Goal: Navigation & Orientation: Find specific page/section

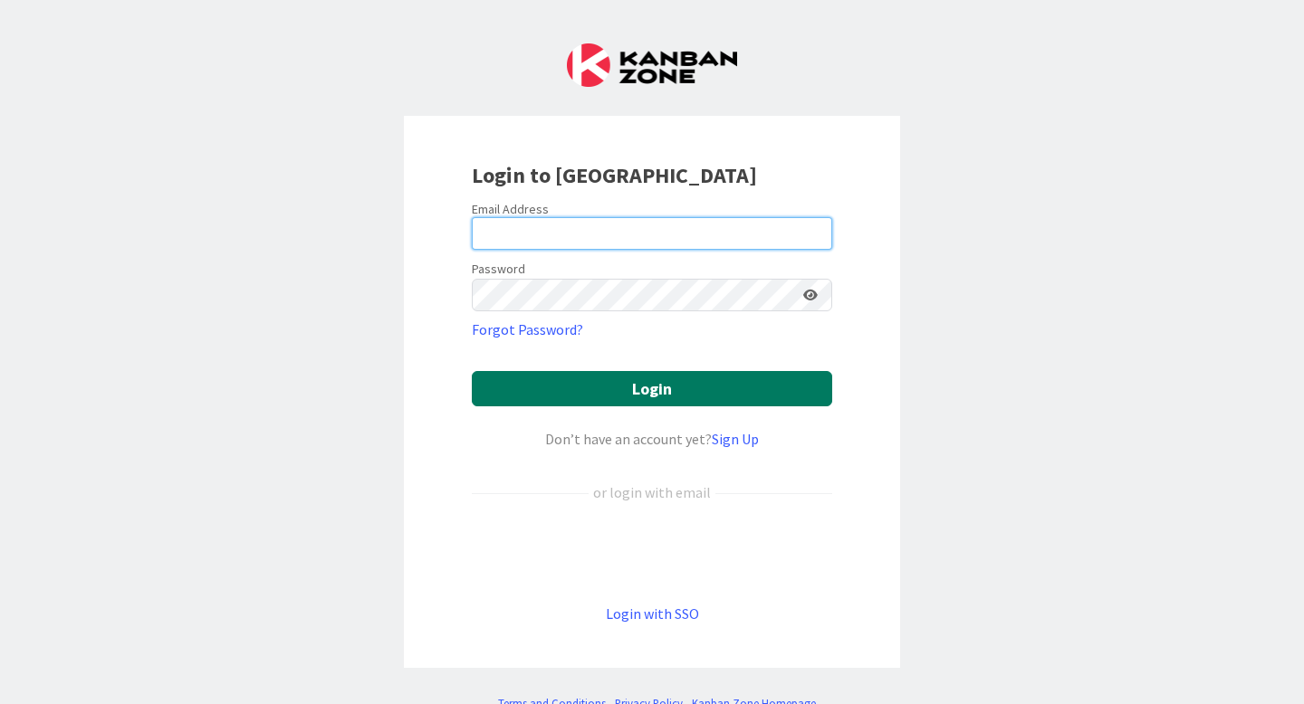
type input "[PERSON_NAME][EMAIL_ADDRESS][PERSON_NAME][DOMAIN_NAME]"
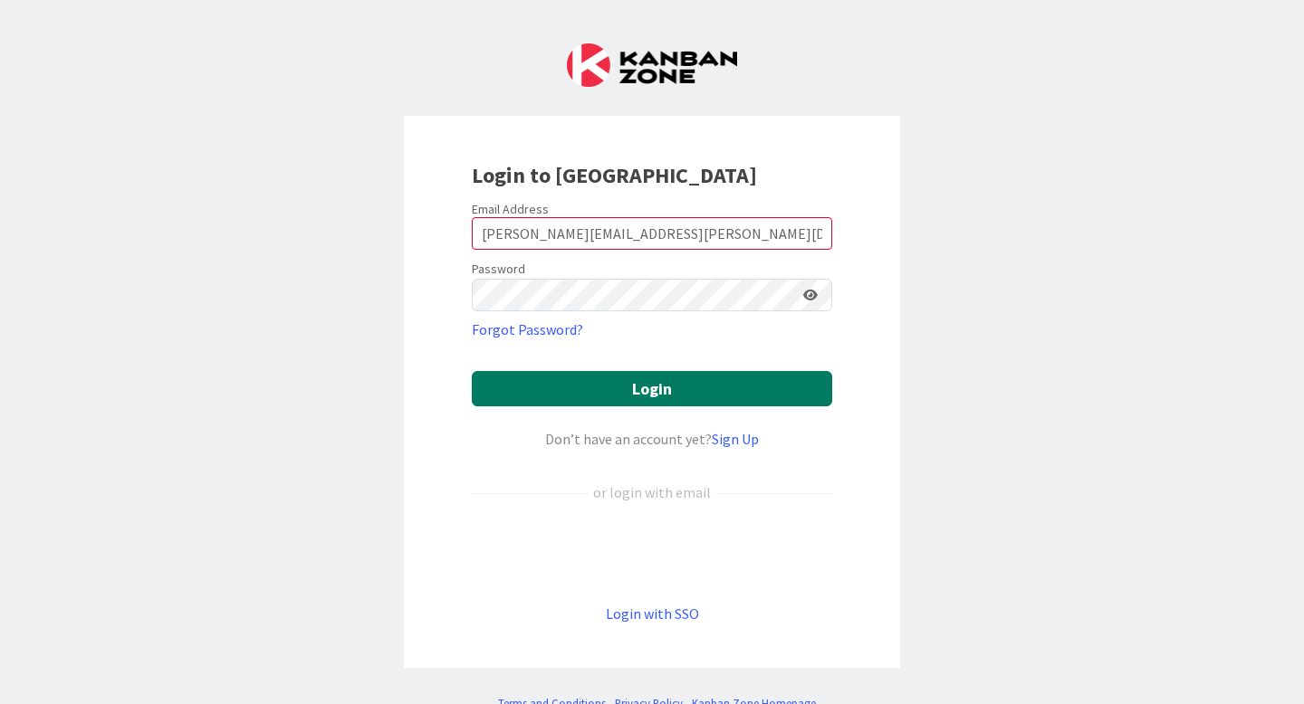
click at [621, 375] on button "Login" at bounding box center [652, 388] width 360 height 35
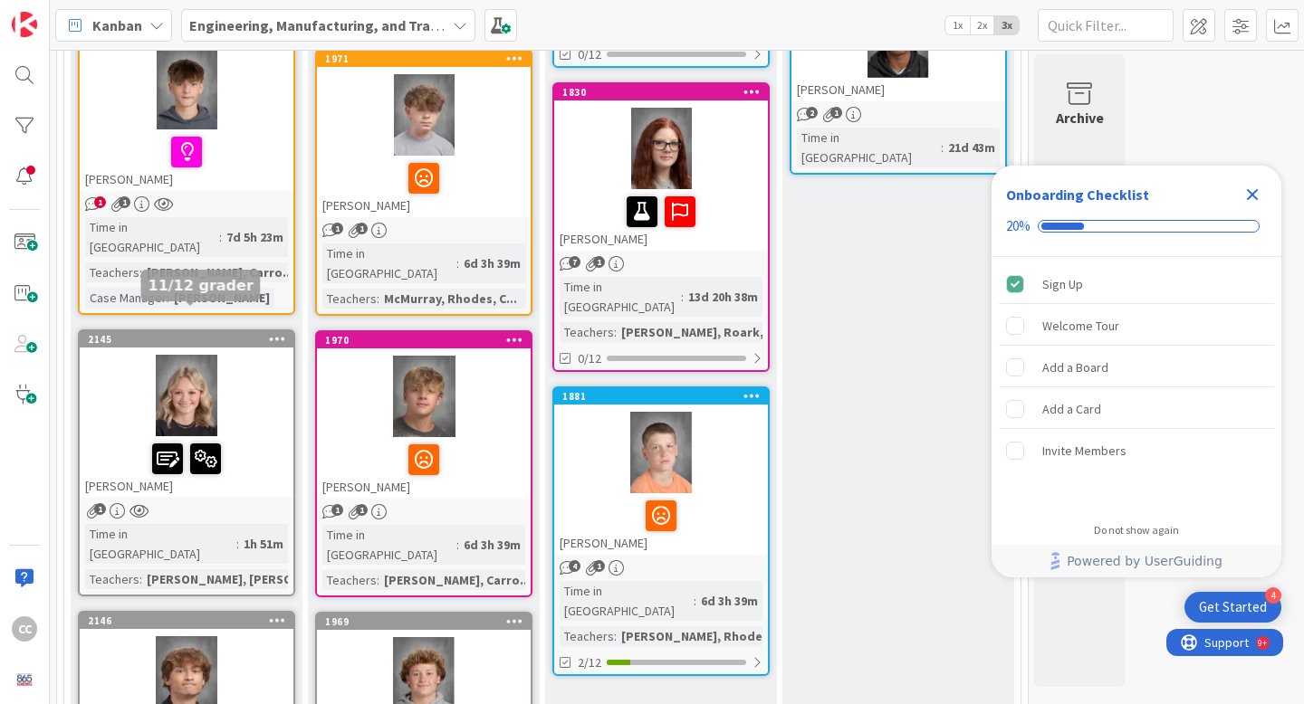
scroll to position [569, 0]
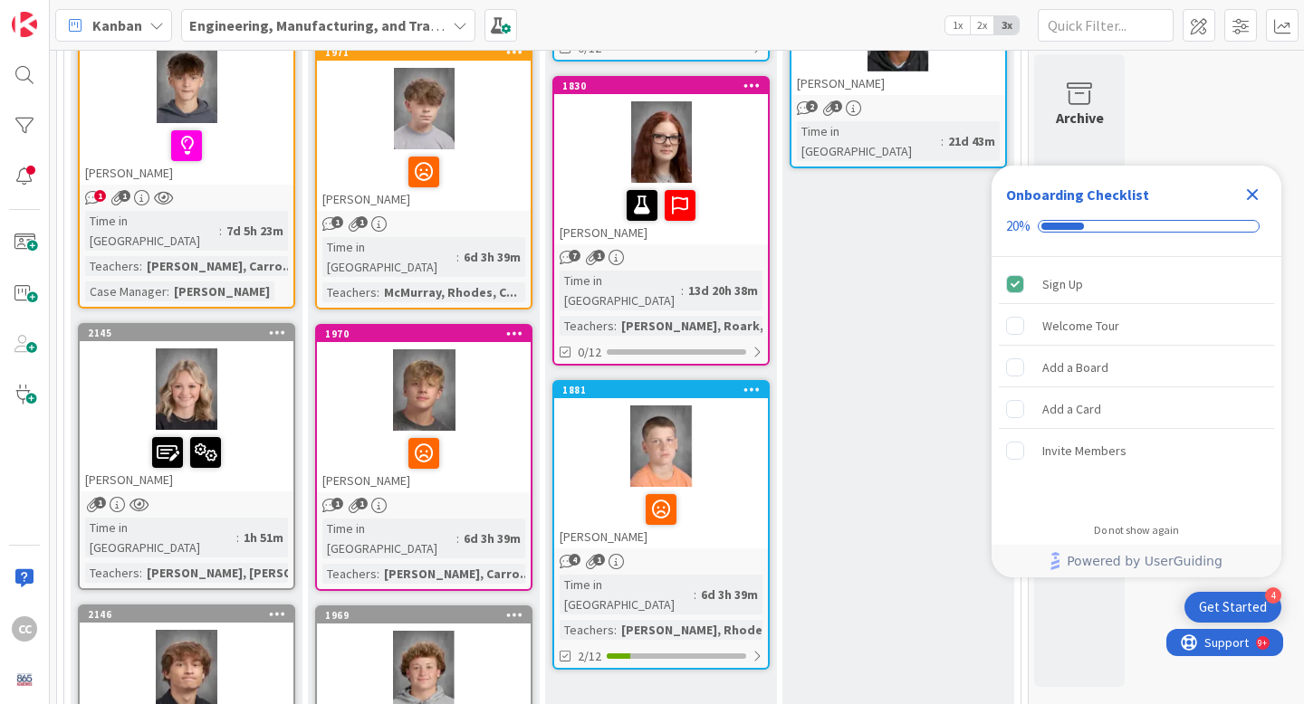
click at [102, 497] on span "1" at bounding box center [100, 503] width 12 height 12
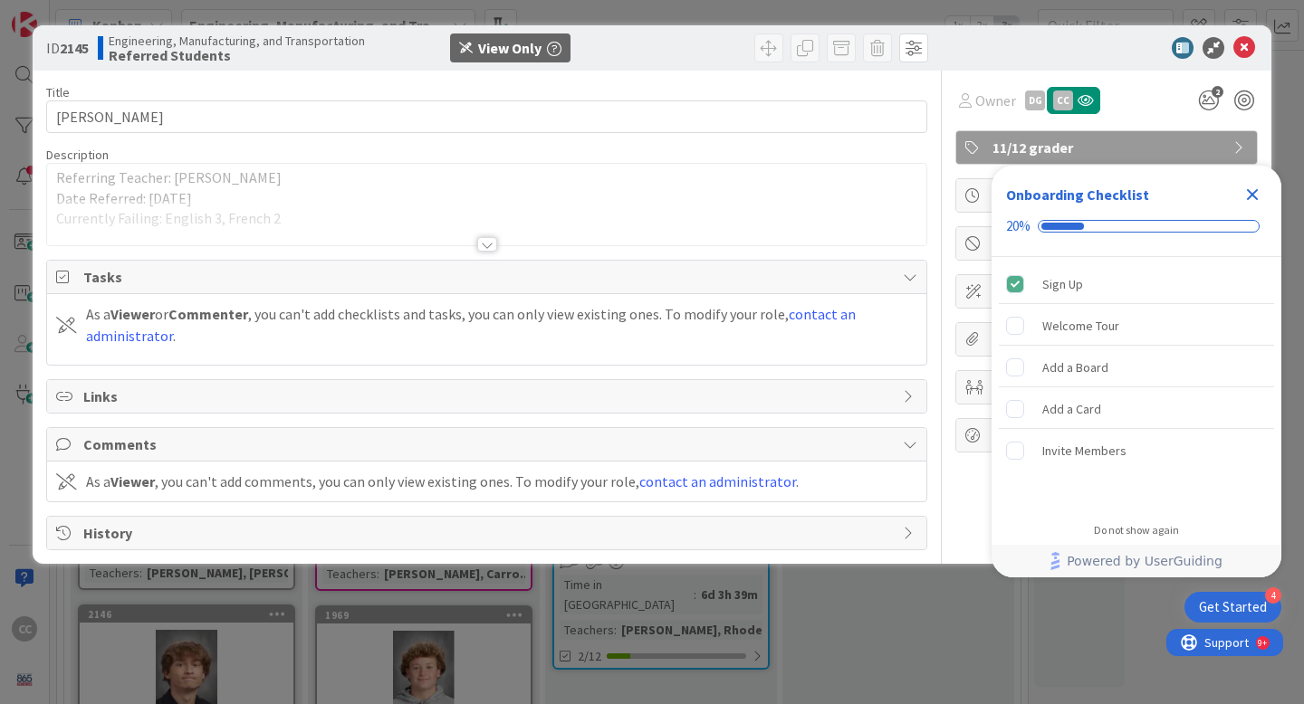
click at [1255, 186] on icon "Close Checklist" at bounding box center [1252, 195] width 22 height 22
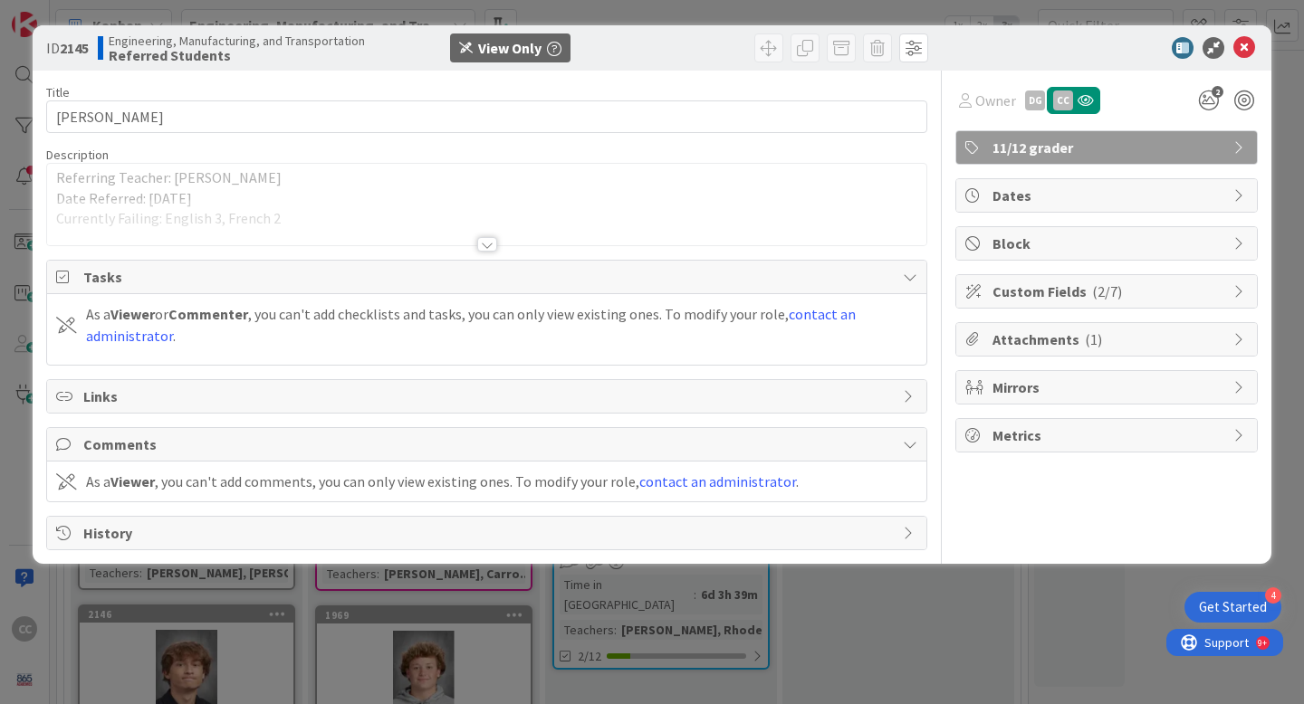
click at [480, 242] on div at bounding box center [487, 244] width 20 height 14
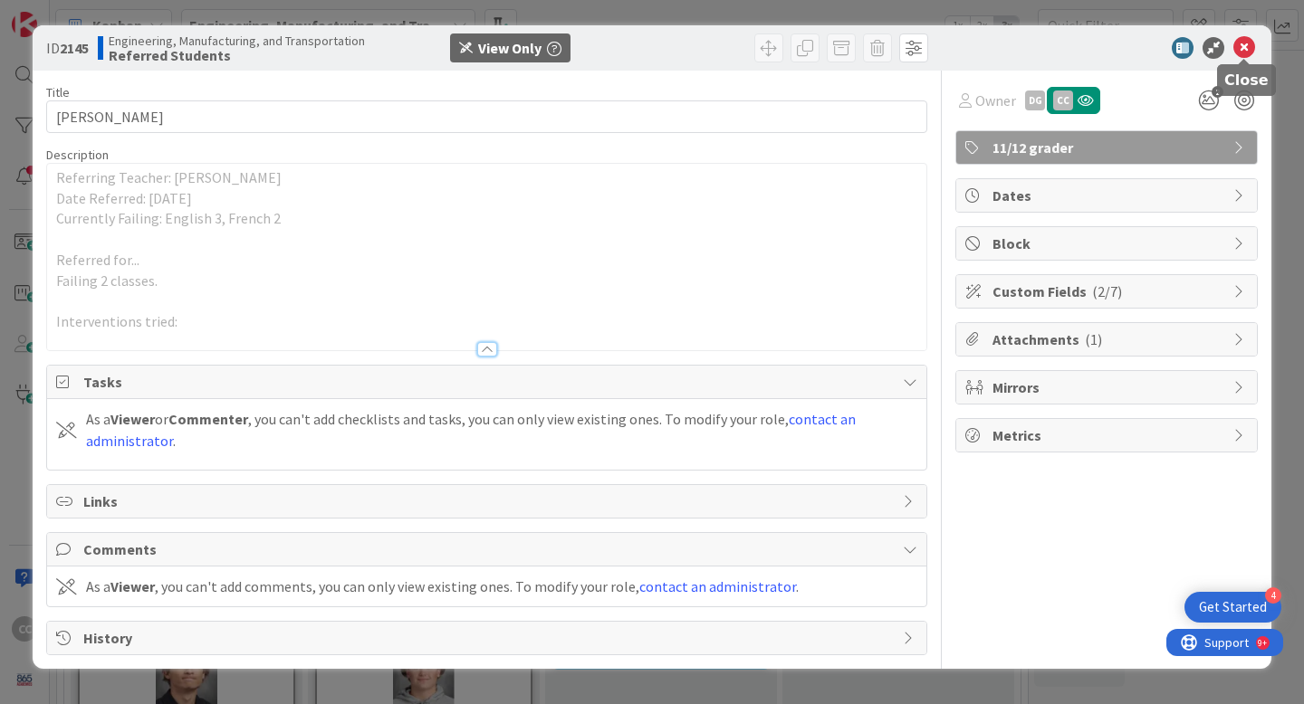
click at [1247, 52] on icon at bounding box center [1244, 48] width 22 height 22
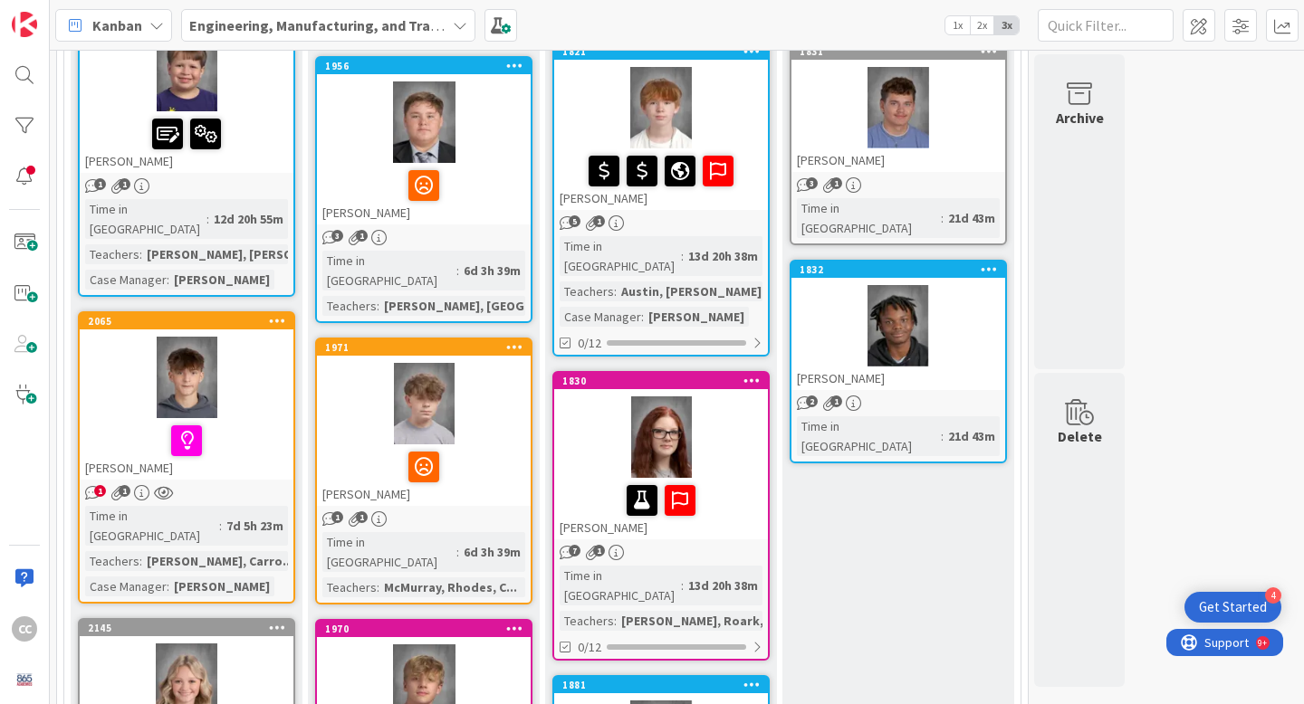
scroll to position [295, 0]
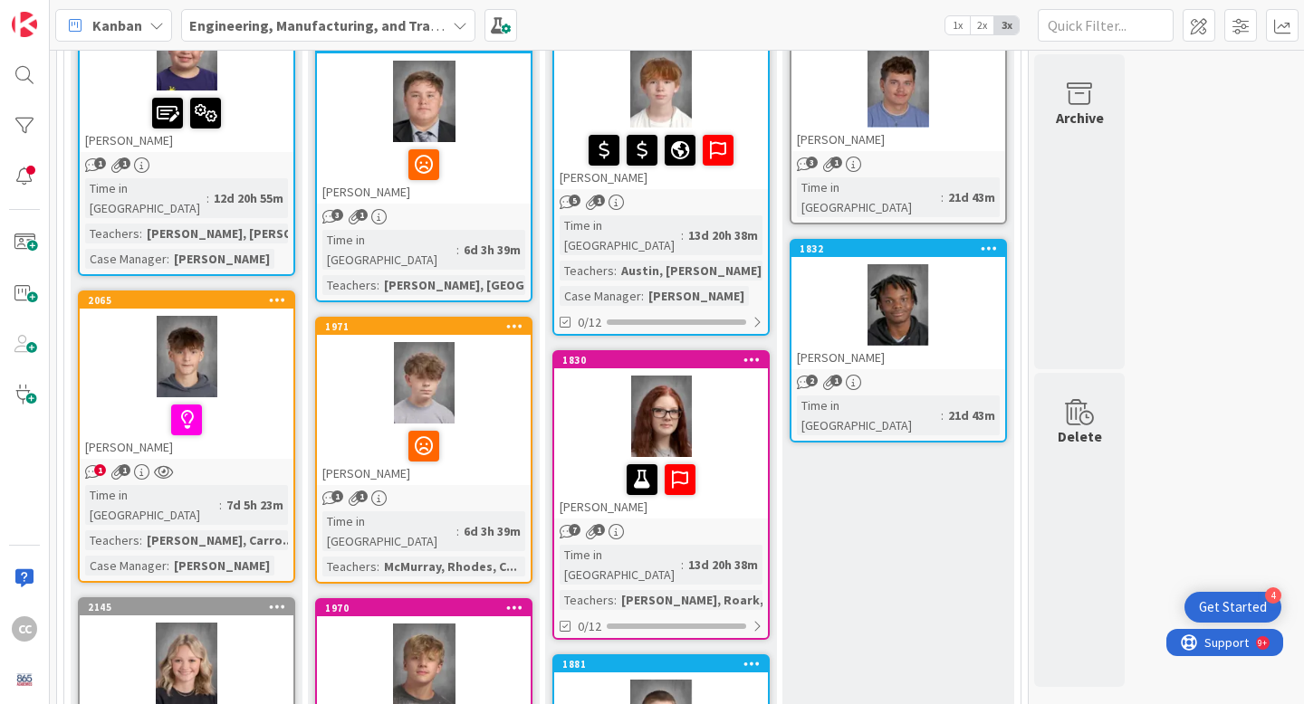
click at [272, 402] on div at bounding box center [186, 420] width 203 height 38
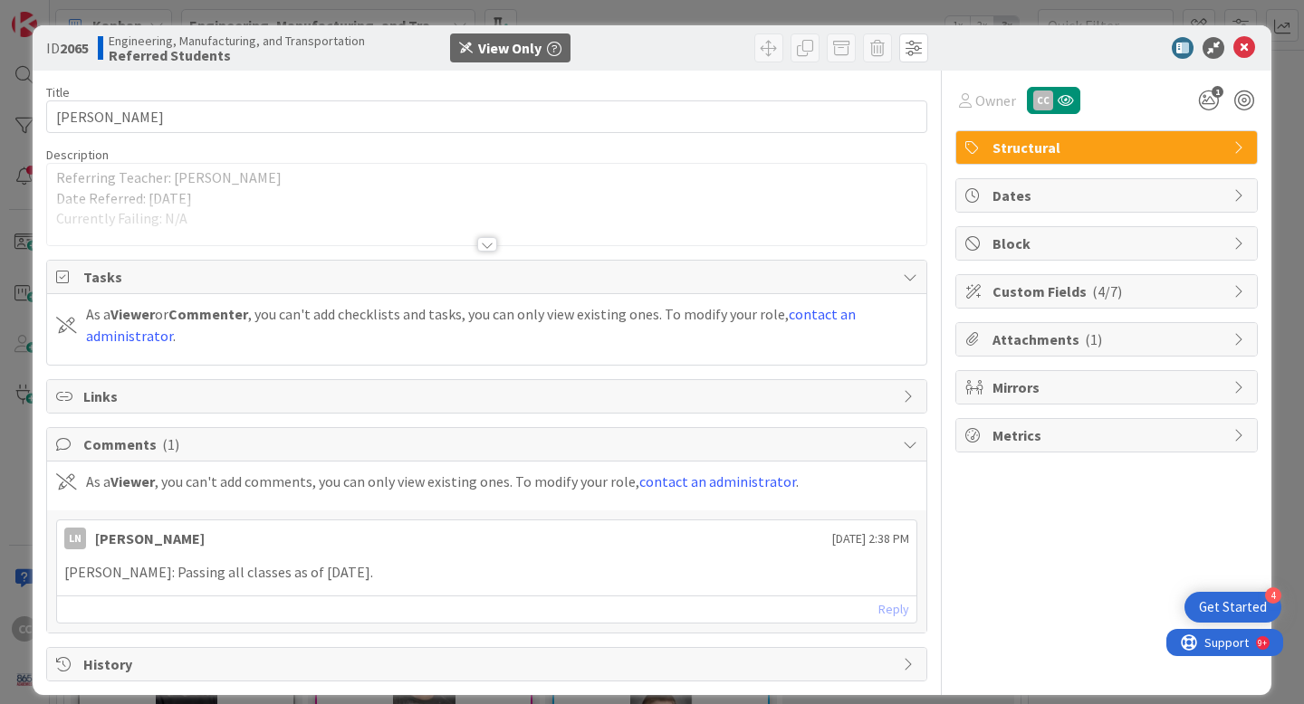
click at [485, 235] on div at bounding box center [486, 222] width 879 height 46
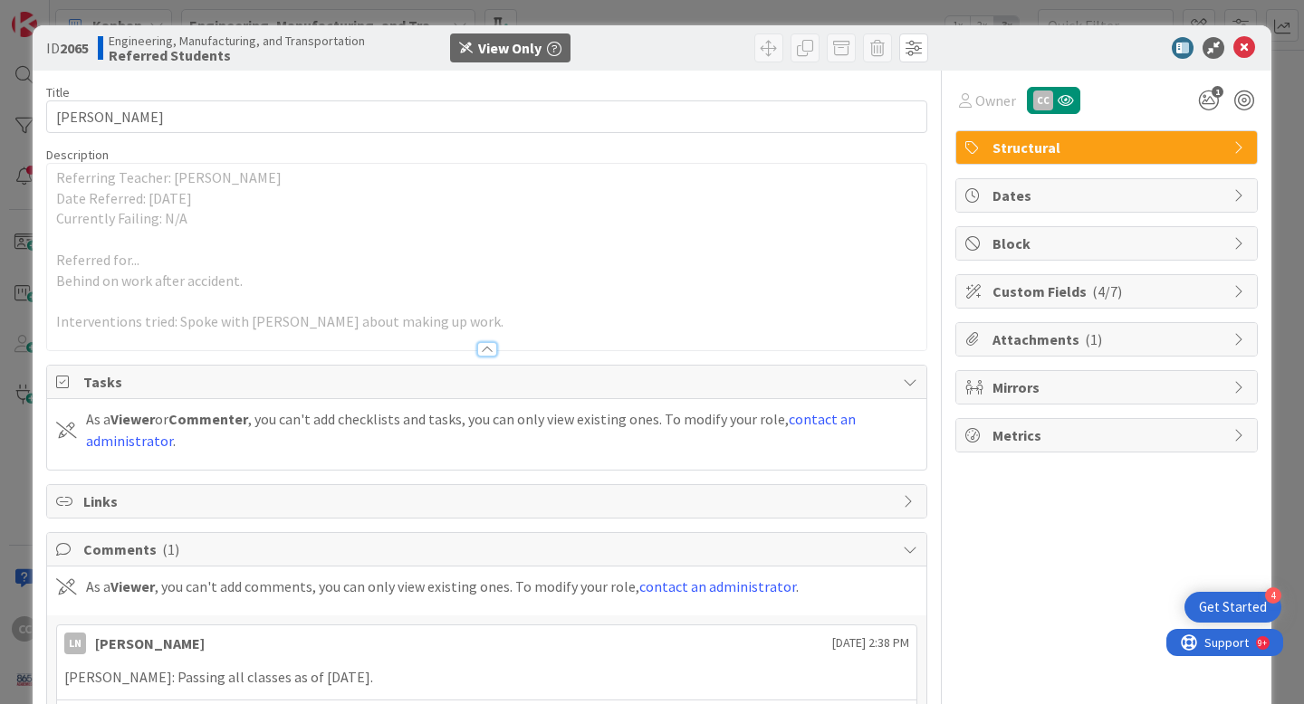
click at [1247, 46] on icon at bounding box center [1244, 48] width 22 height 22
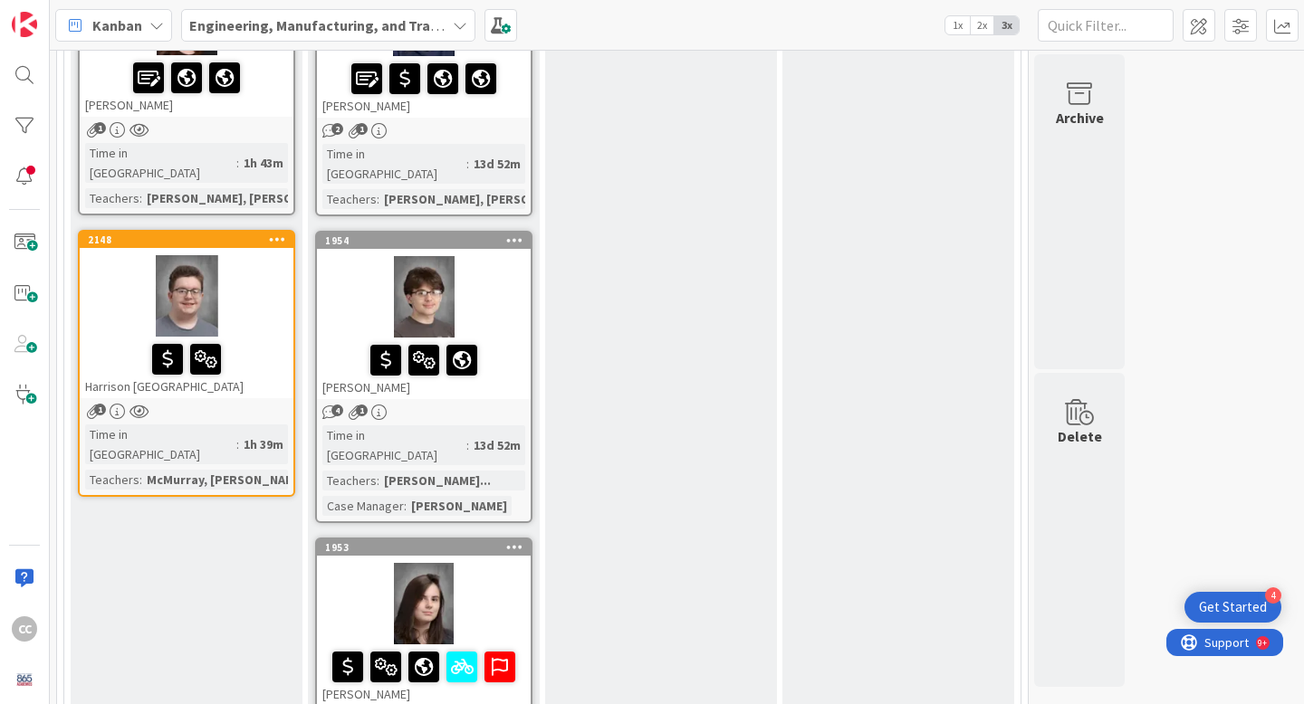
scroll to position [1505, 0]
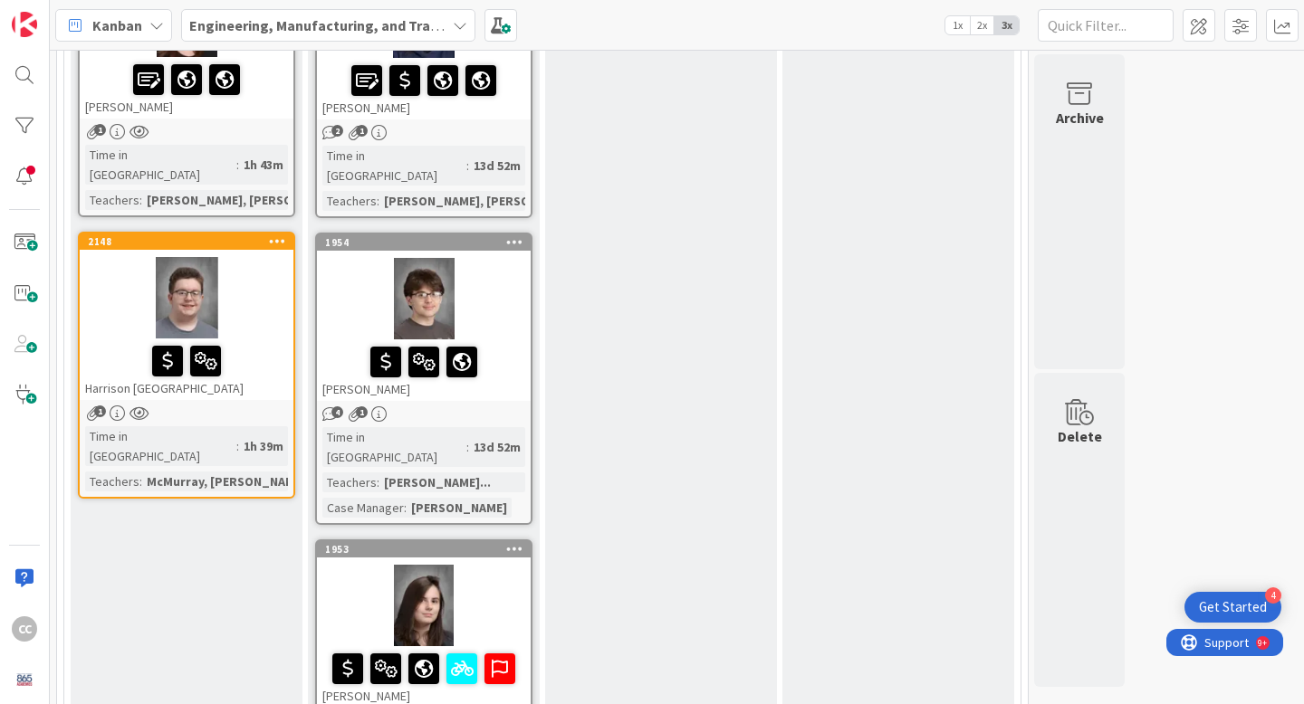
click at [252, 257] on div at bounding box center [187, 297] width 214 height 81
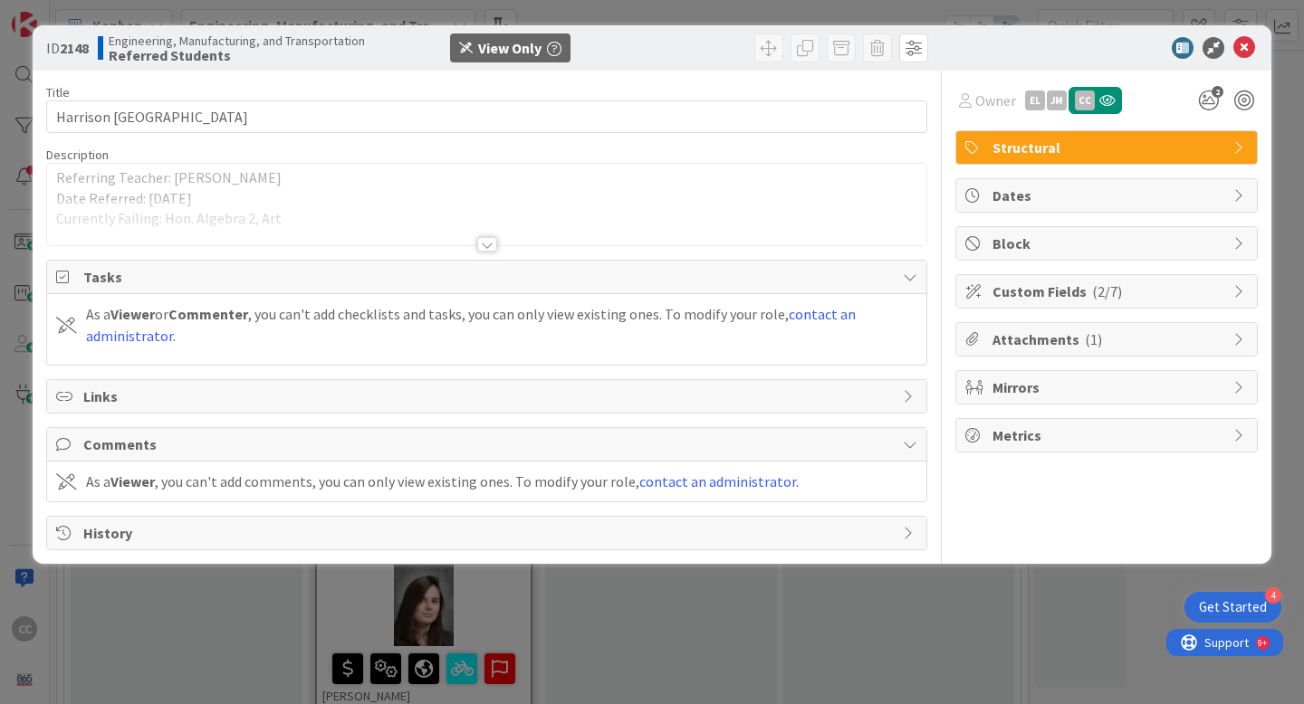
click at [483, 242] on div at bounding box center [487, 244] width 20 height 14
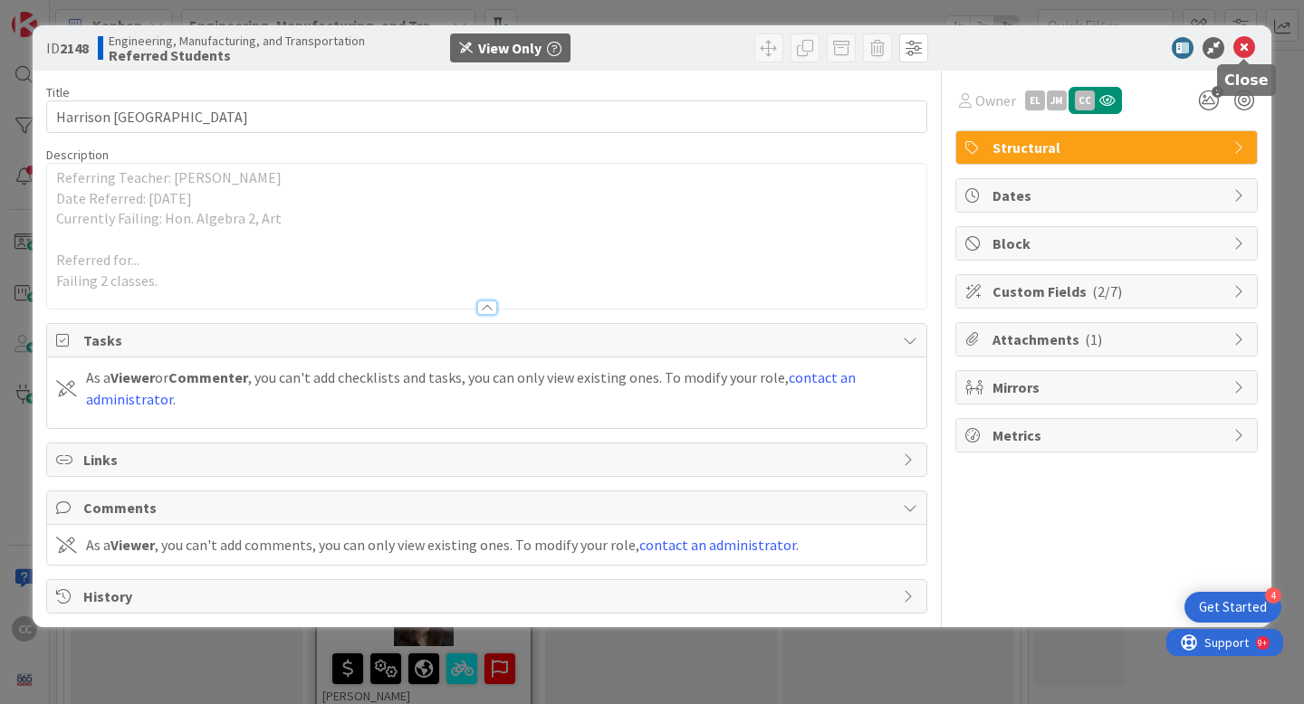
click at [1251, 50] on icon at bounding box center [1244, 48] width 22 height 22
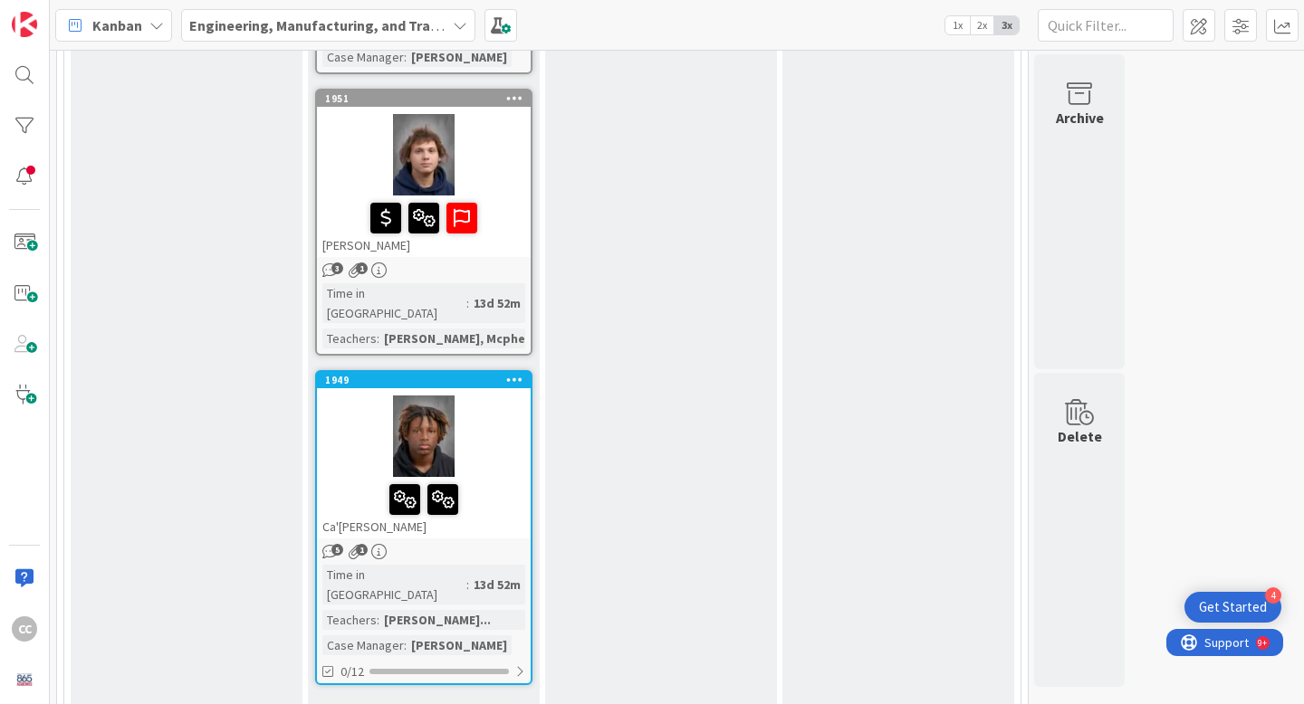
scroll to position [2515, 0]
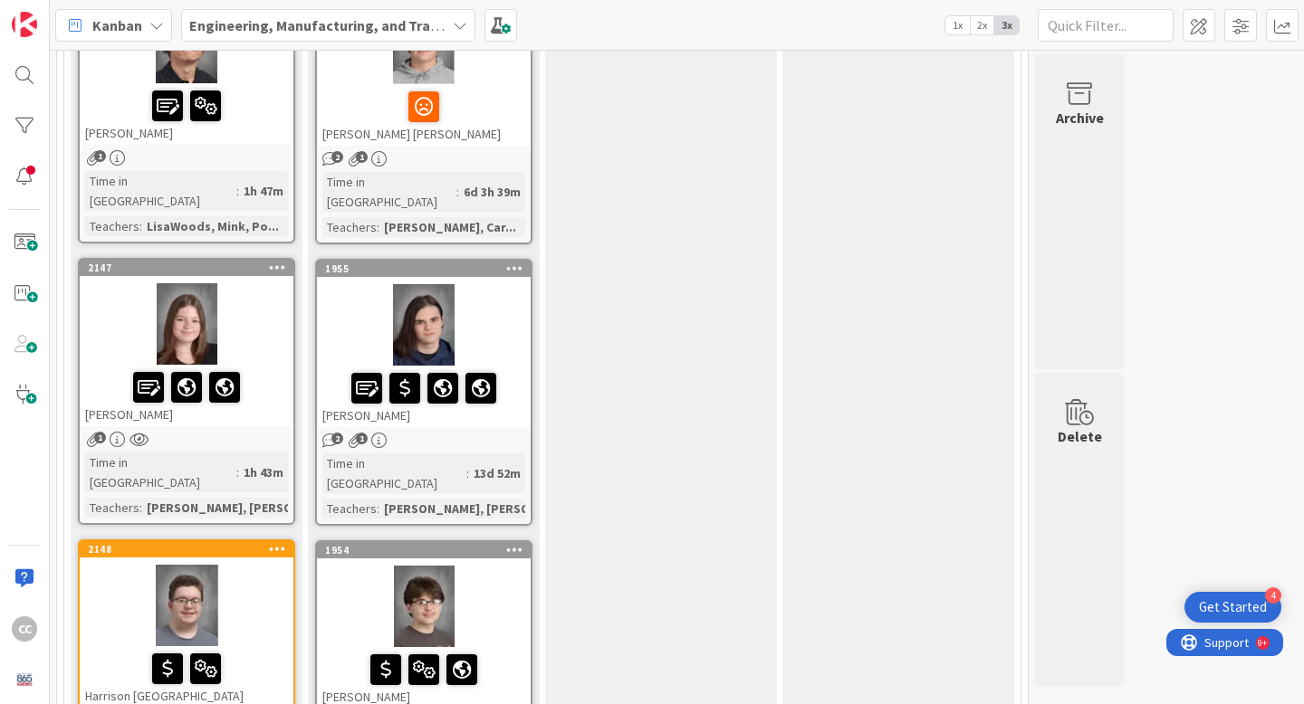
scroll to position [1209, 0]
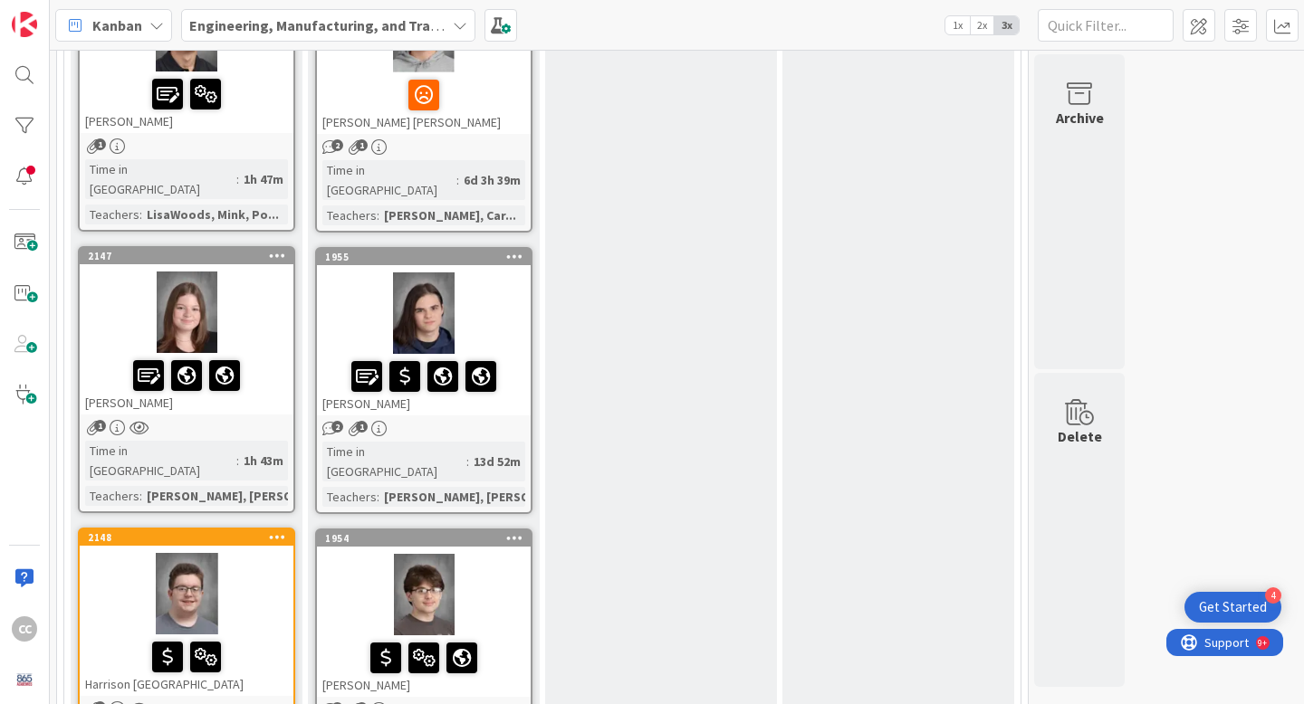
click at [264, 272] on div at bounding box center [187, 312] width 214 height 81
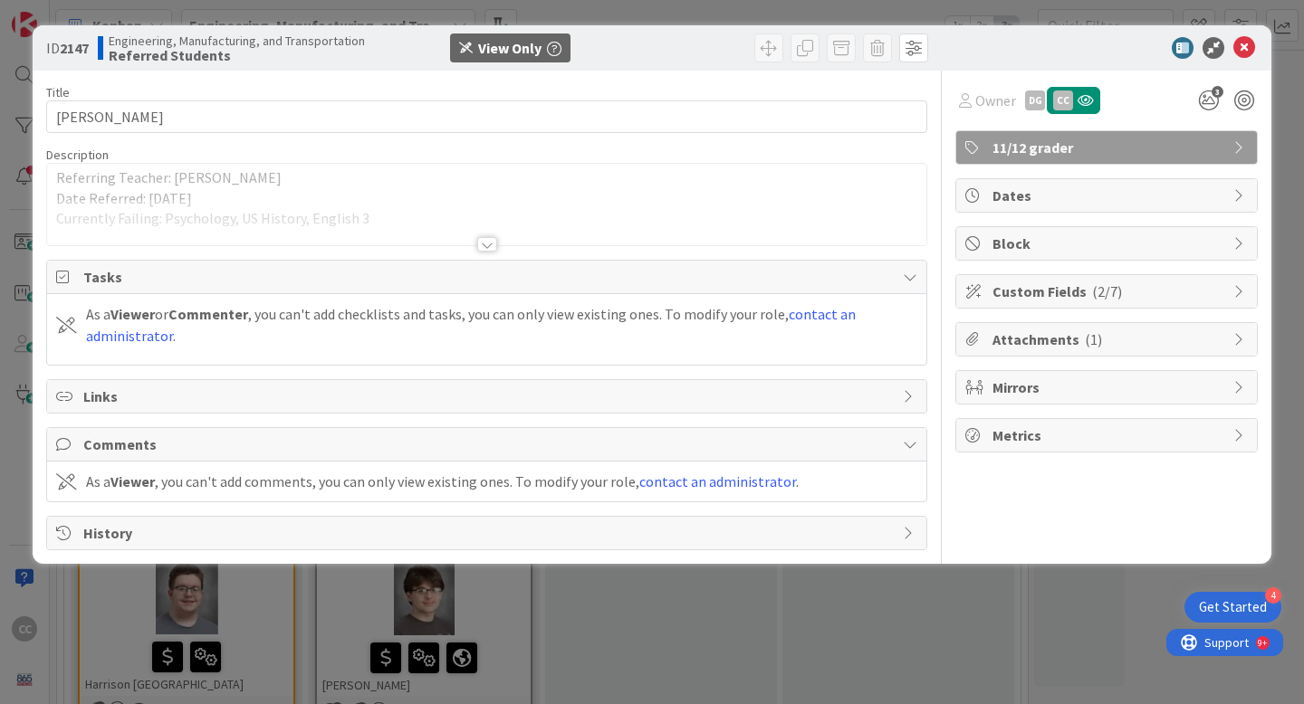
click at [485, 238] on div at bounding box center [487, 244] width 20 height 14
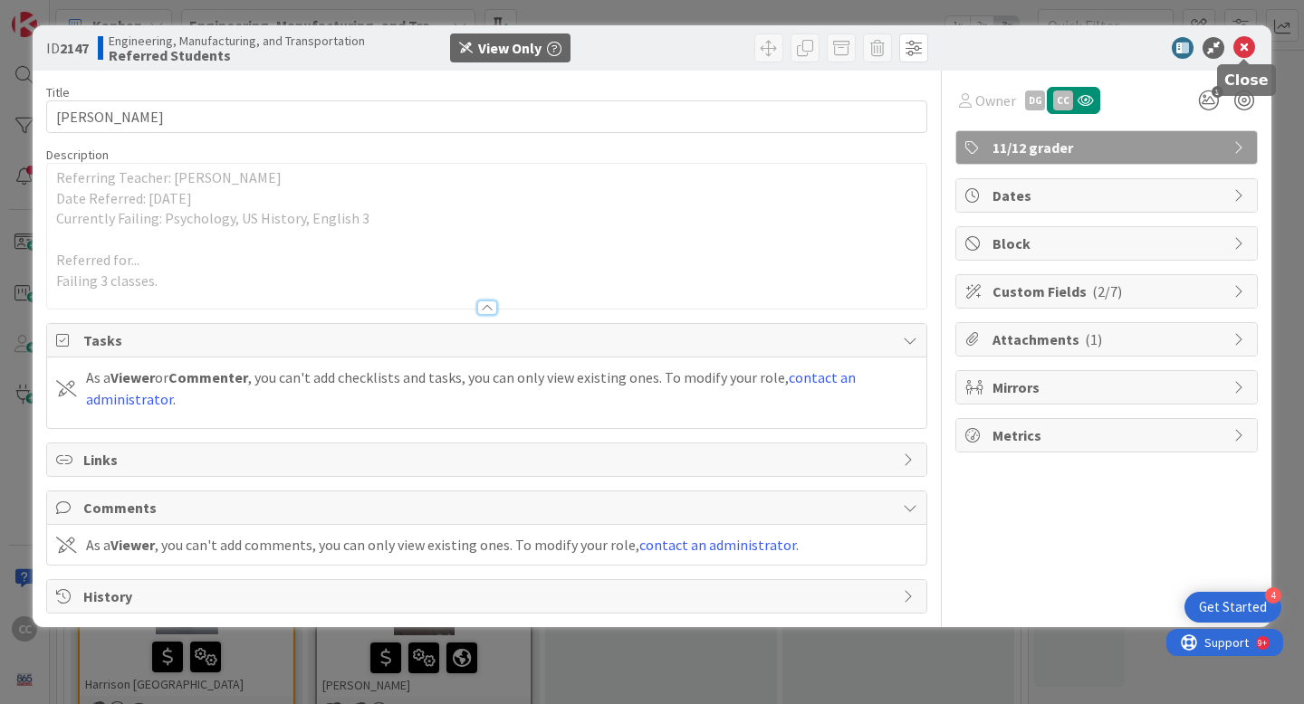
click at [1248, 47] on icon at bounding box center [1244, 48] width 22 height 22
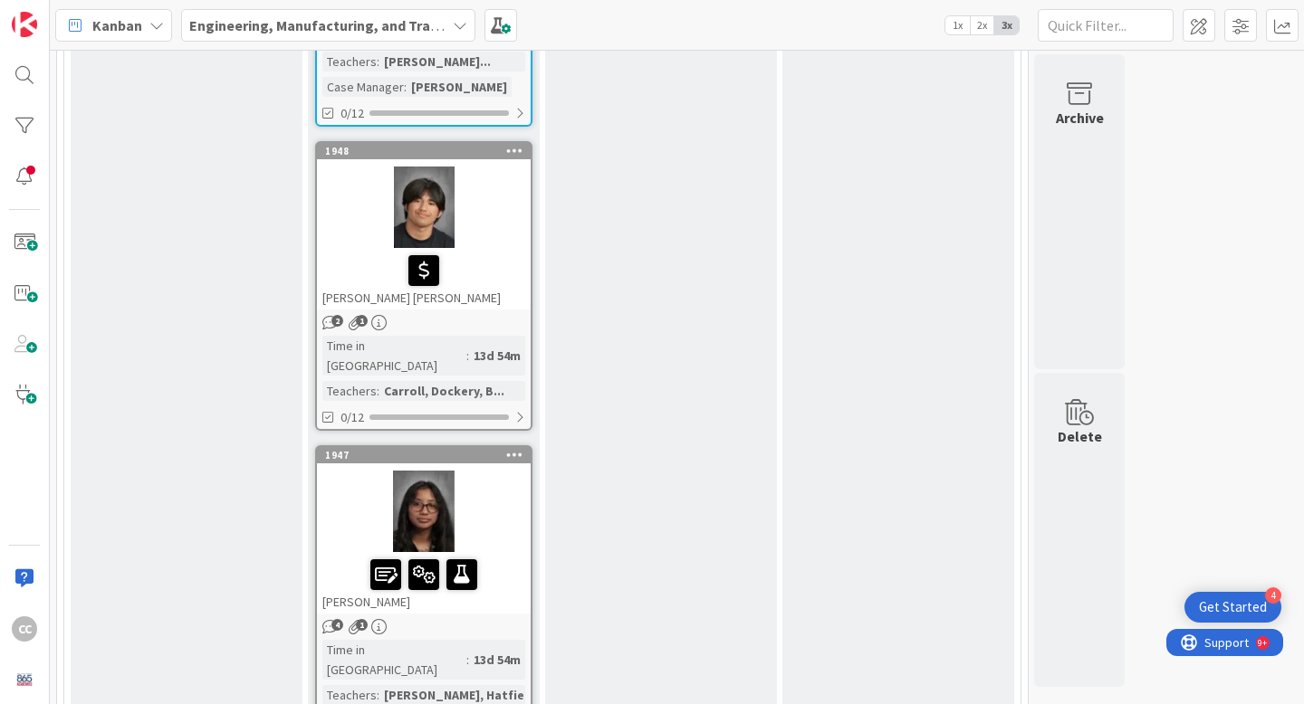
scroll to position [3053, 0]
